Goal: Task Accomplishment & Management: Use online tool/utility

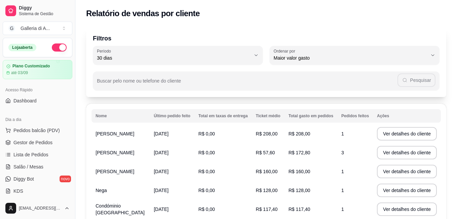
select select "30"
select select "HIGHEST_TOTAL_SPENT_WITH_ORDERS"
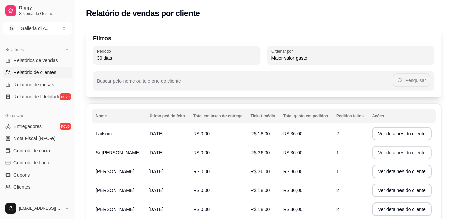
click at [392, 152] on button "Ver detalhes do cliente" at bounding box center [402, 152] width 60 height 13
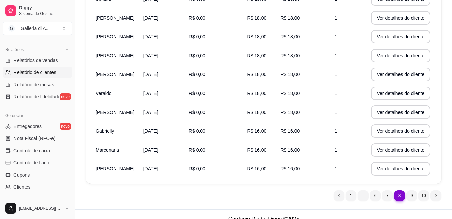
scroll to position [144, 0]
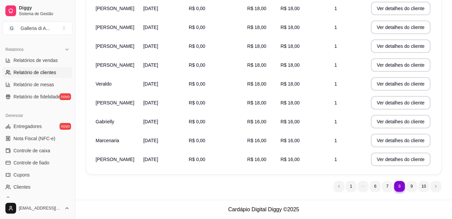
select select "ALL"
select select "0"
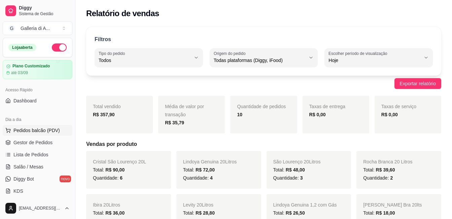
click at [36, 130] on span "Pedidos balcão (PDV)" at bounding box center [36, 130] width 46 height 7
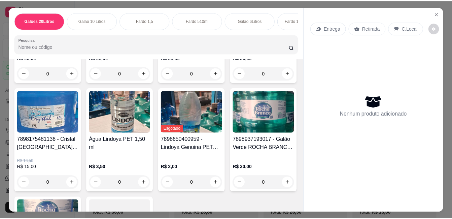
scroll to position [236, 0]
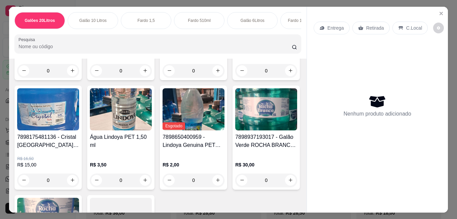
click at [163, 21] on img at bounding box center [194, 0] width 62 height 42
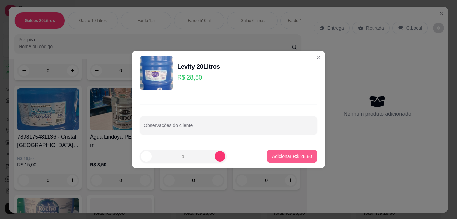
click at [288, 155] on p "Adicionar R$ 28,80" at bounding box center [292, 156] width 40 height 7
type input "1"
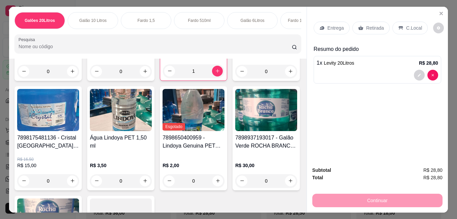
click at [370, 25] on p "Retirada" at bounding box center [376, 28] width 18 height 7
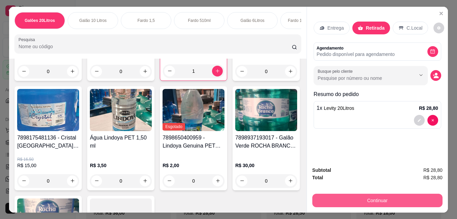
click at [373, 198] on button "Continuar" at bounding box center [378, 200] width 130 height 13
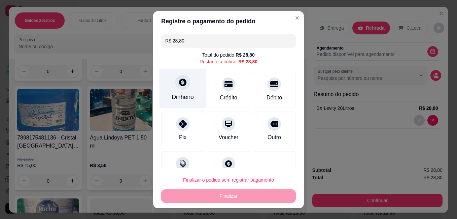
click at [176, 85] on div at bounding box center [183, 82] width 15 height 15
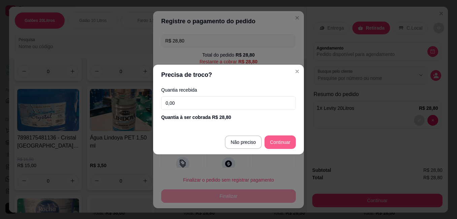
type input "R$ 0,00"
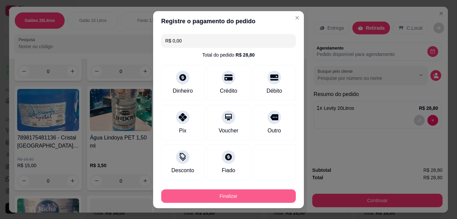
click at [241, 195] on button "Finalizar" at bounding box center [228, 195] width 135 height 13
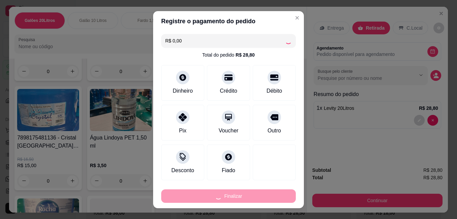
type input "0"
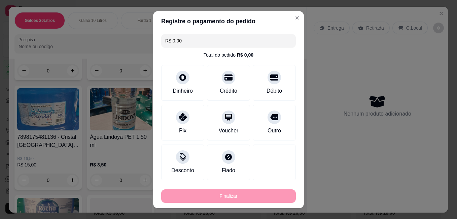
type input "-R$ 28,80"
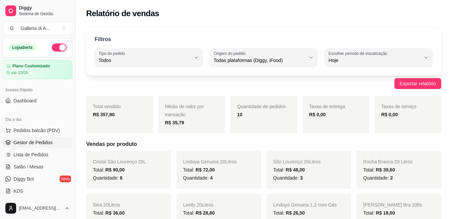
click at [32, 141] on span "Gestor de Pedidos" at bounding box center [32, 142] width 39 height 7
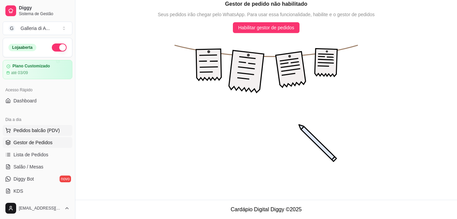
click at [23, 129] on span "Pedidos balcão (PDV)" at bounding box center [36, 130] width 46 height 7
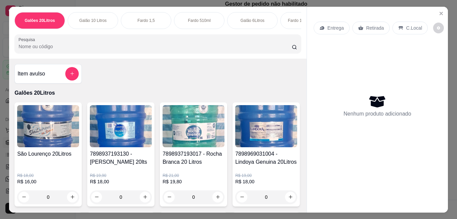
select select "ALL"
select select "0"
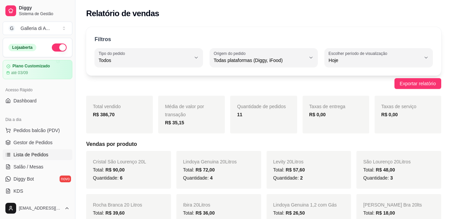
click at [22, 155] on span "Lista de Pedidos" at bounding box center [30, 154] width 35 height 7
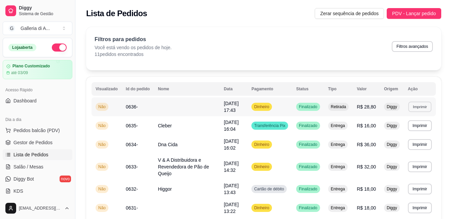
click at [418, 108] on button "Imprimir" at bounding box center [420, 106] width 23 height 10
click at [412, 130] on button "IMPRESSORA" at bounding box center [408, 130] width 47 height 10
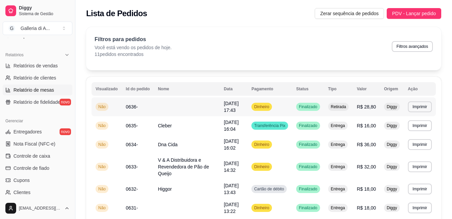
scroll to position [202, 0]
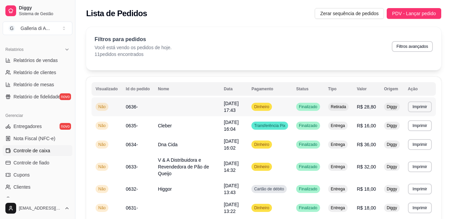
click at [38, 150] on span "Controle de caixa" at bounding box center [31, 150] width 37 height 7
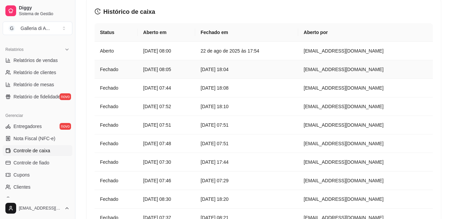
scroll to position [791, 0]
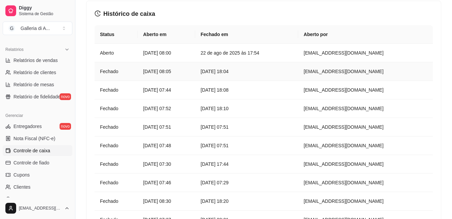
click at [3, 145] on link "Controle de caixa" at bounding box center [38, 150] width 70 height 11
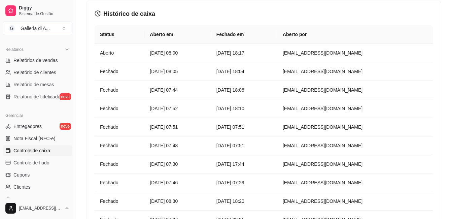
scroll to position [0, 0]
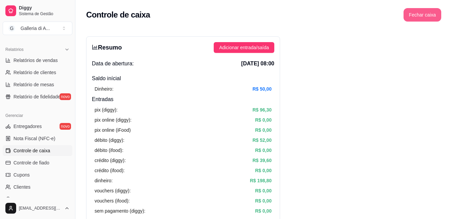
click at [420, 15] on button "Fechar caixa" at bounding box center [423, 14] width 38 height 13
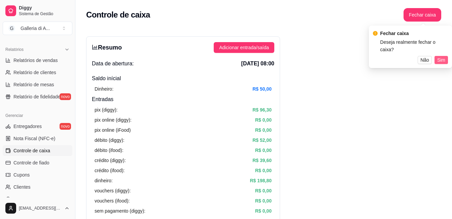
click at [440, 56] on span "Sim" at bounding box center [442, 59] width 8 height 7
